Goal: Task Accomplishment & Management: Manage account settings

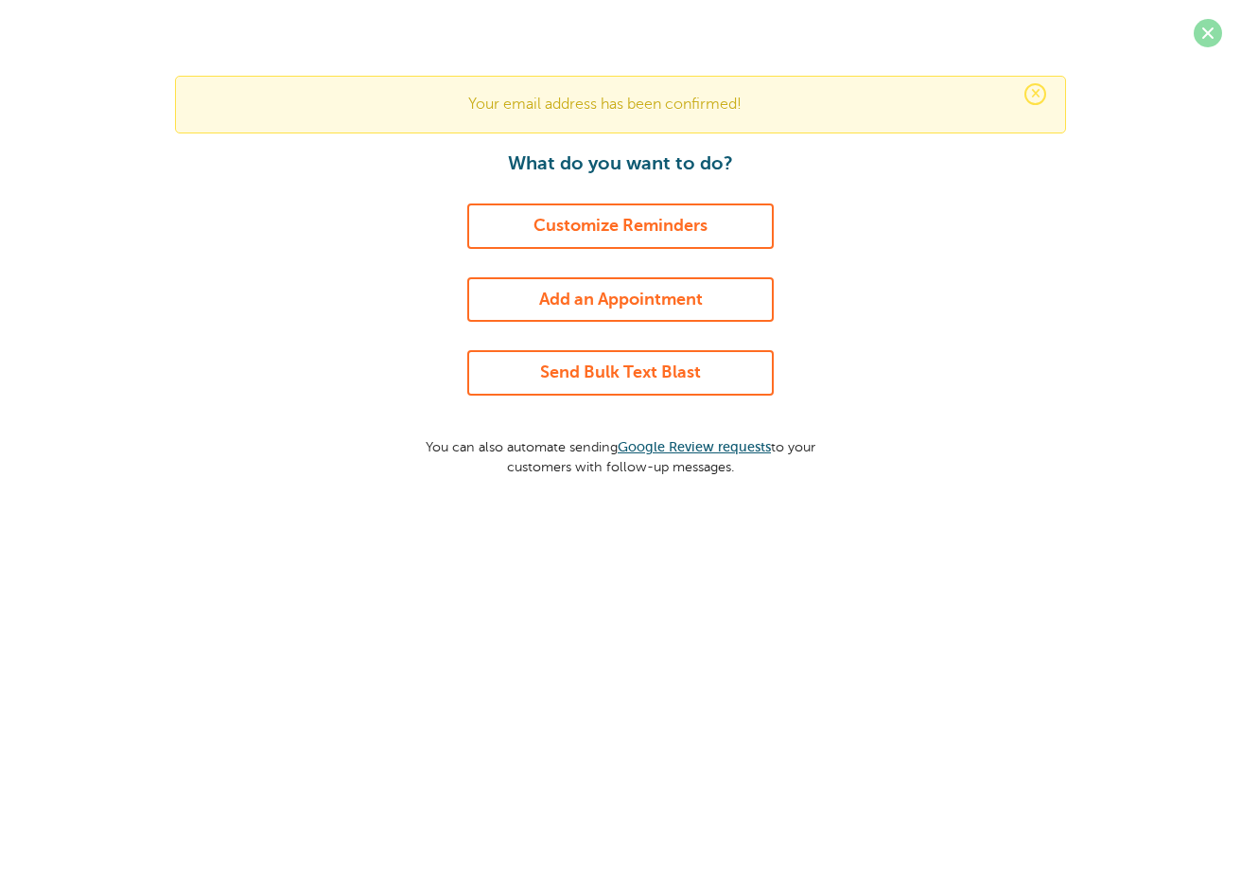
click at [1213, 34] on span at bounding box center [1208, 33] width 28 height 28
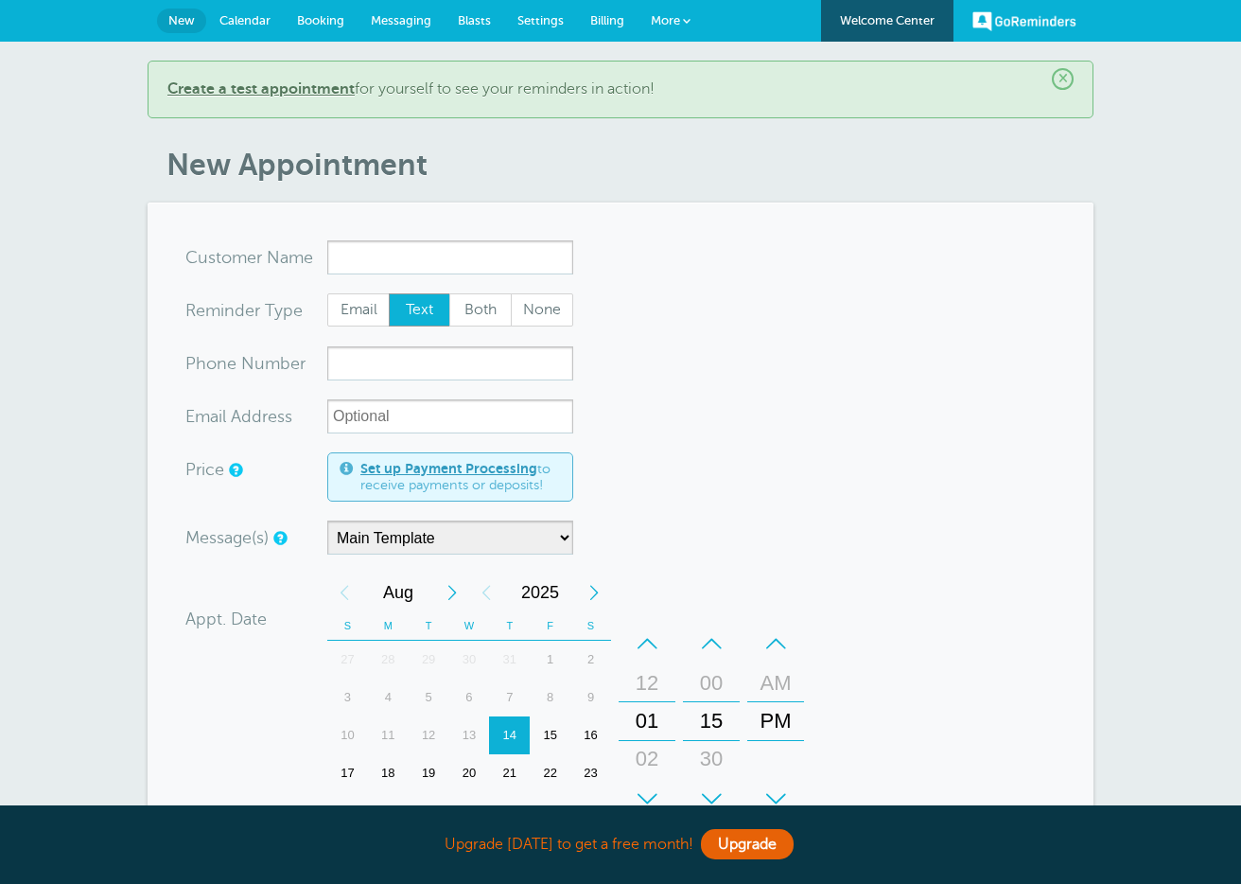
click at [590, 21] on span "Billing" at bounding box center [607, 20] width 34 height 14
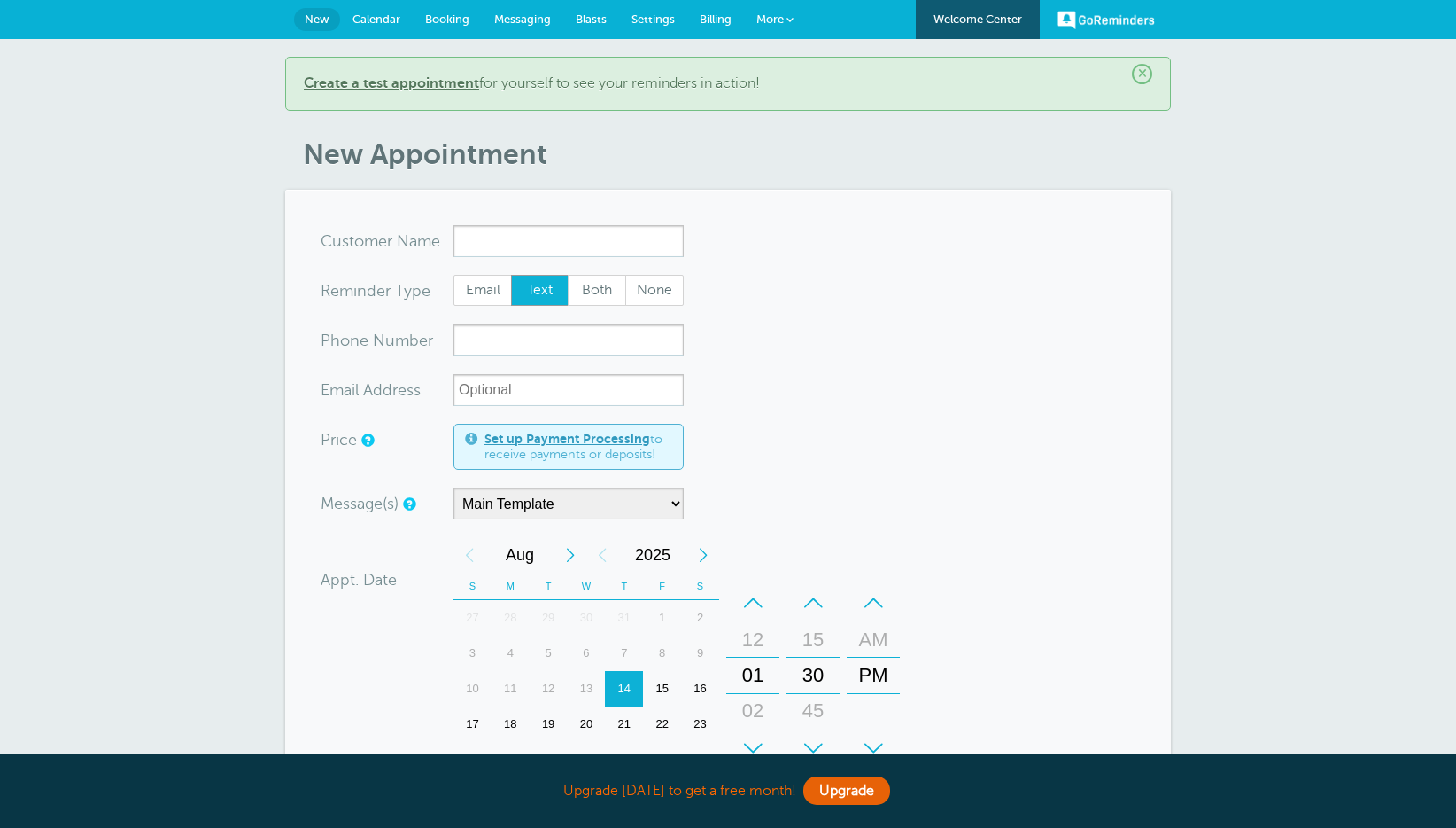
click at [644, 22] on span "Settings" at bounding box center [653, 19] width 43 height 13
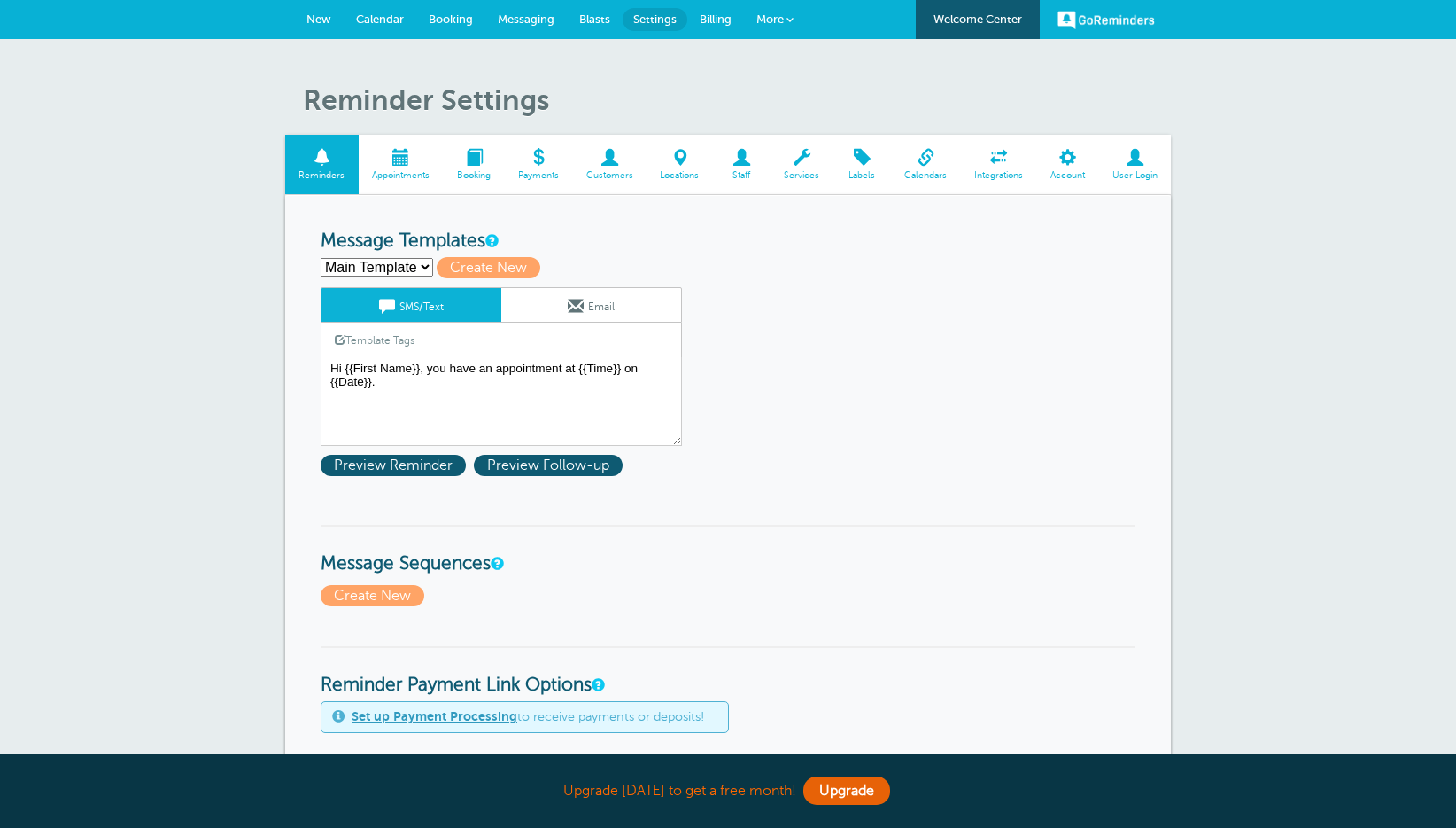
click at [1125, 171] on span "User Login" at bounding box center [1135, 175] width 55 height 10
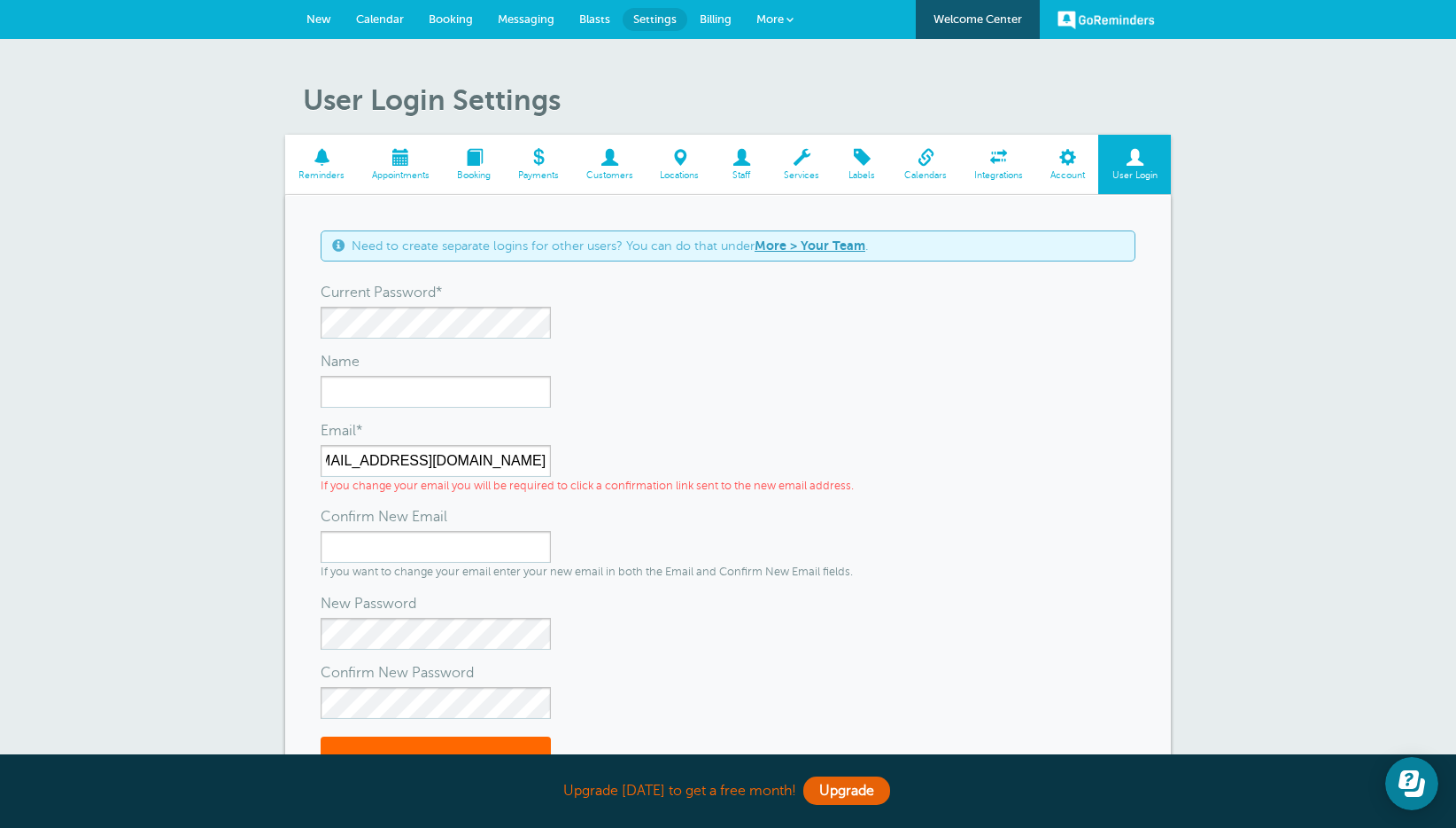
scroll to position [0, 69]
